Goal: Information Seeking & Learning: Learn about a topic

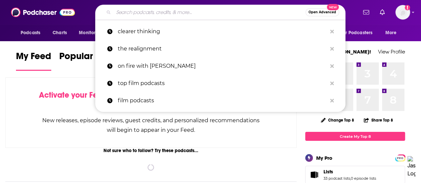
click at [192, 12] on input "Search podcasts, credits, & more..." at bounding box center [209, 12] width 192 height 11
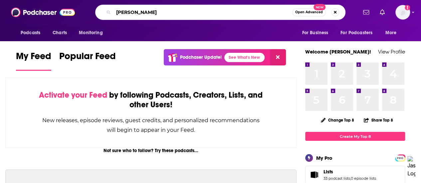
type input "[PERSON_NAME]"
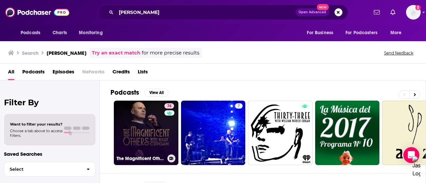
click at [140, 123] on link "74 The Magnificent Others with [PERSON_NAME]" at bounding box center [146, 133] width 65 height 65
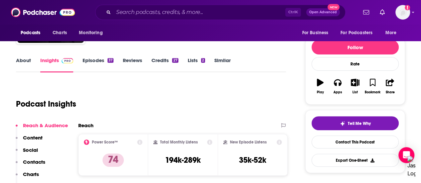
scroll to position [89, 0]
